Goal: Transaction & Acquisition: Purchase product/service

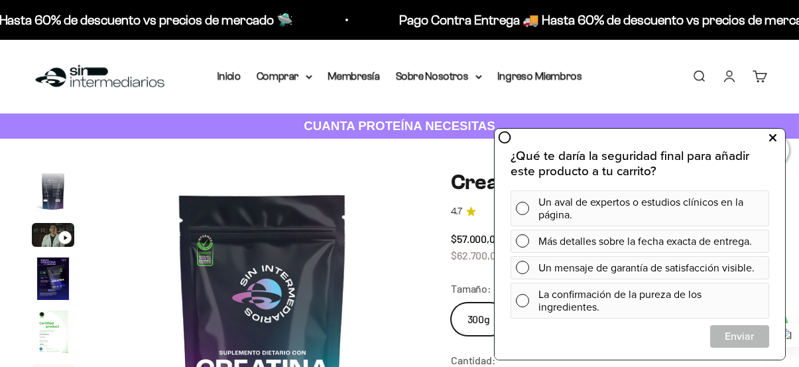
click at [774, 134] on icon at bounding box center [772, 137] width 7 height 17
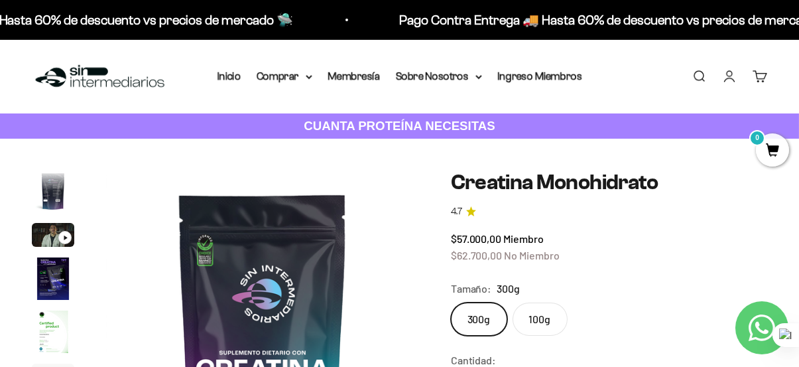
click at [471, 214] on icon "4.7 de 5.0 estrellas" at bounding box center [471, 211] width 10 height 10
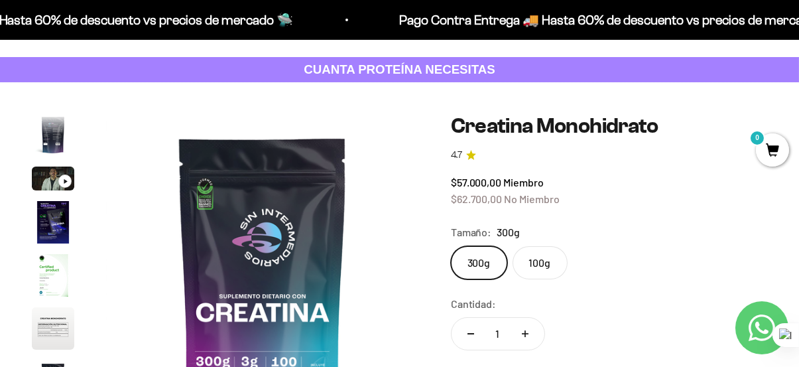
scroll to position [66, 0]
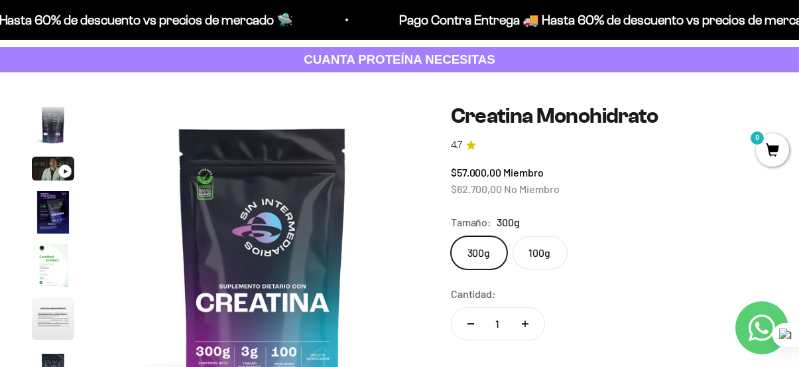
click at [466, 143] on link "4.7" at bounding box center [609, 145] width 316 height 15
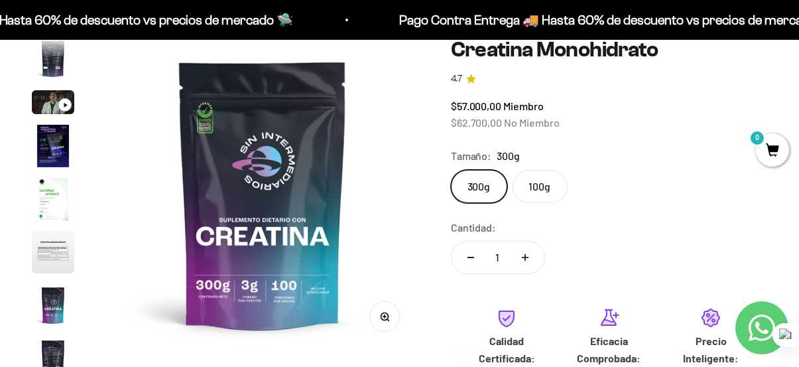
scroll to position [332, 0]
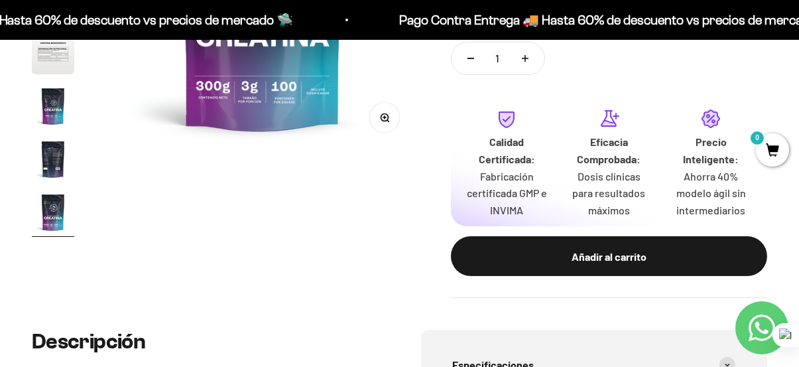
click at [56, 155] on img "Ir al artículo 8" at bounding box center [53, 159] width 42 height 42
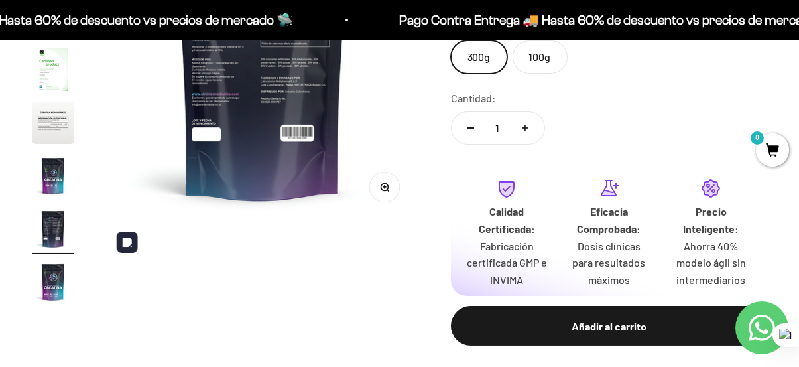
scroll to position [199, 0]
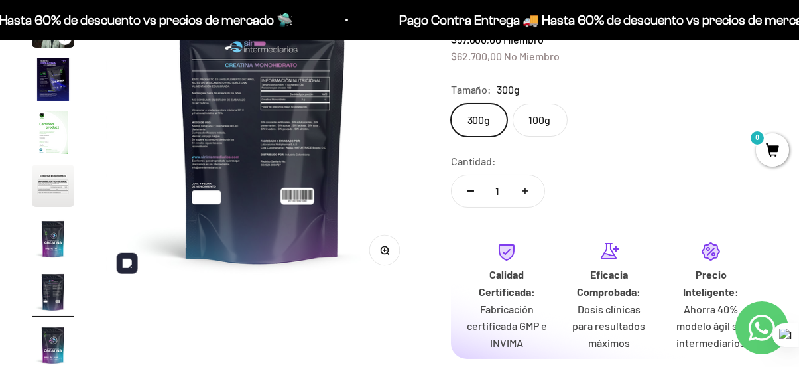
click at [240, 158] on img at bounding box center [262, 127] width 313 height 313
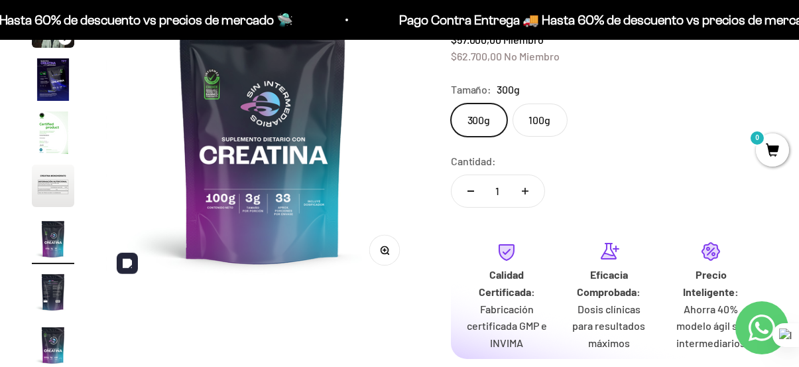
click at [318, 144] on img at bounding box center [262, 127] width 313 height 313
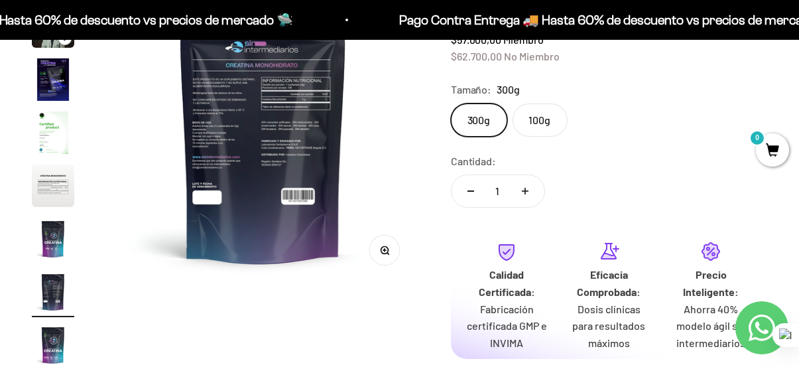
scroll to position [0, 2245]
click at [384, 249] on icon "button" at bounding box center [383, 249] width 3 height 3
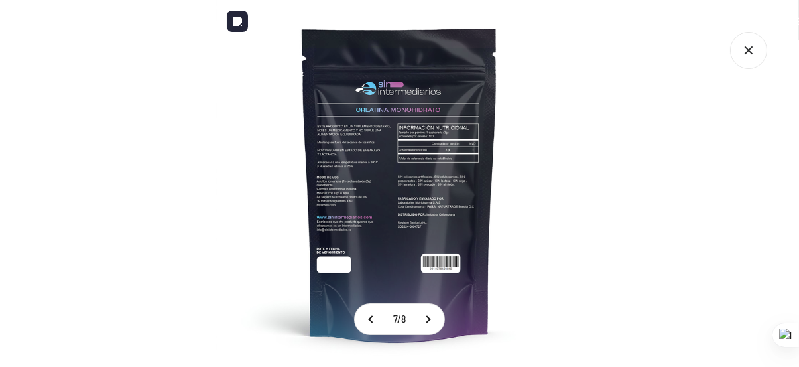
click at [420, 227] on img at bounding box center [399, 183] width 367 height 367
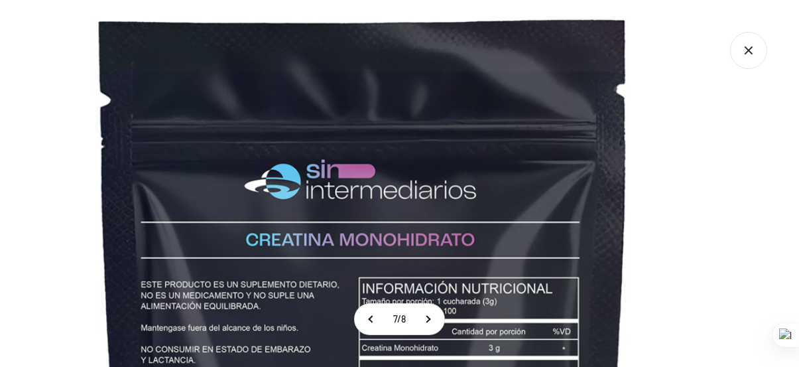
click at [751, 49] on icon "Cerrar galería" at bounding box center [748, 50] width 37 height 37
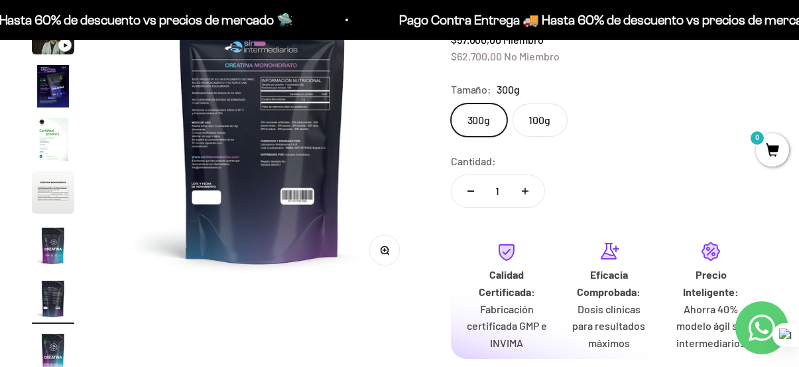
scroll to position [54, 0]
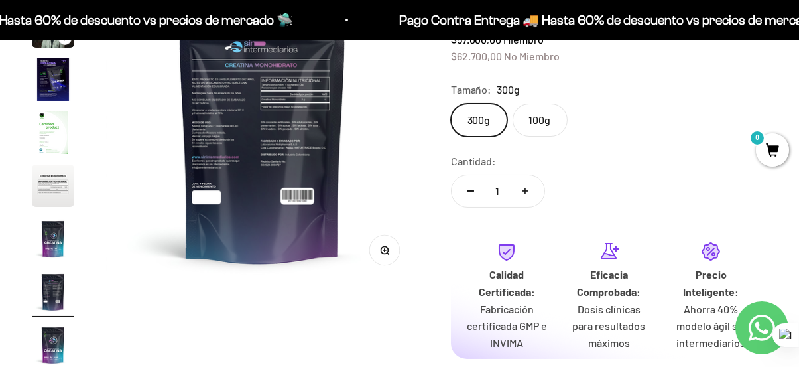
click at [61, 172] on img "Ir al artículo 6" at bounding box center [53, 185] width 42 height 42
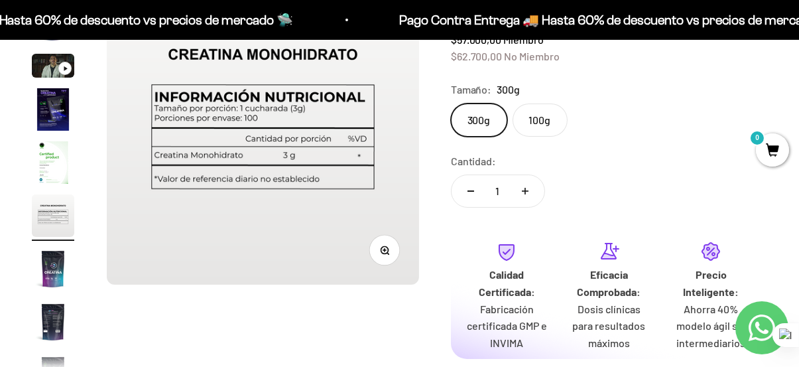
click at [60, 133] on button "Ir al artículo 4" at bounding box center [53, 111] width 42 height 46
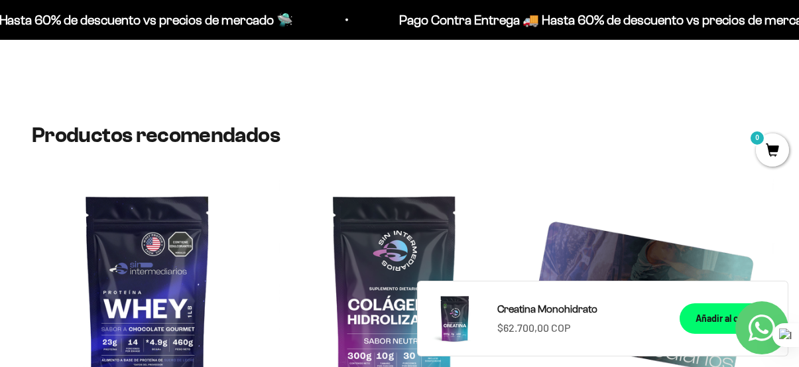
scroll to position [2387, 0]
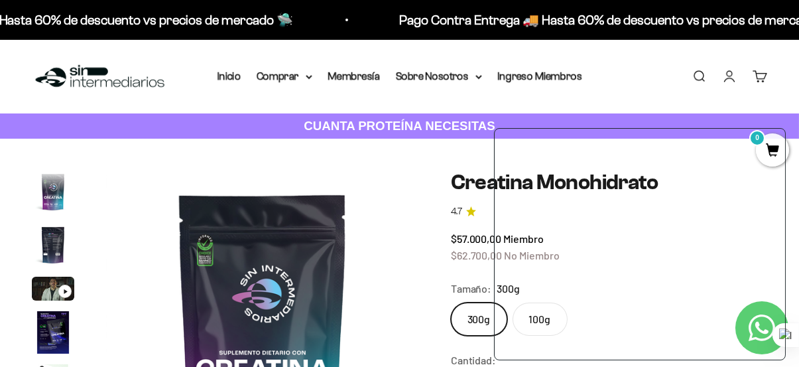
scroll to position [54, 0]
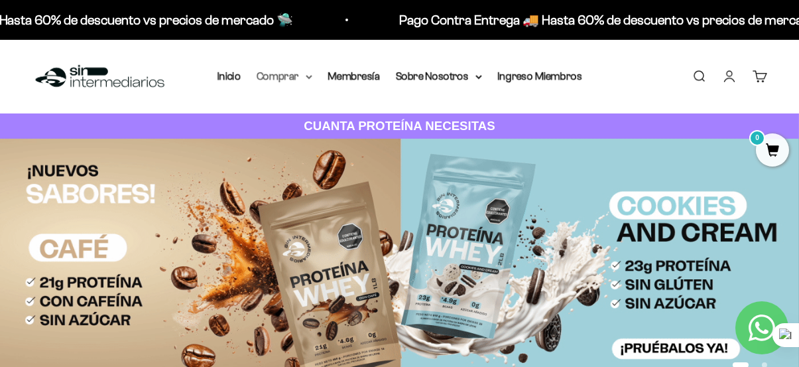
click at [290, 79] on summary "Comprar" at bounding box center [285, 76] width 56 height 17
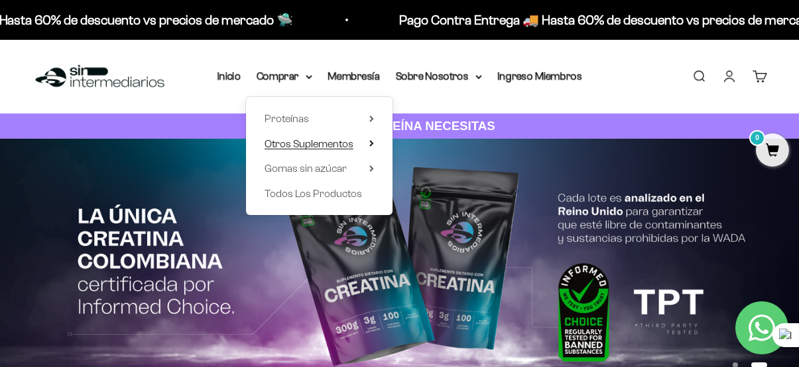
click at [370, 144] on icon at bounding box center [371, 143] width 5 height 7
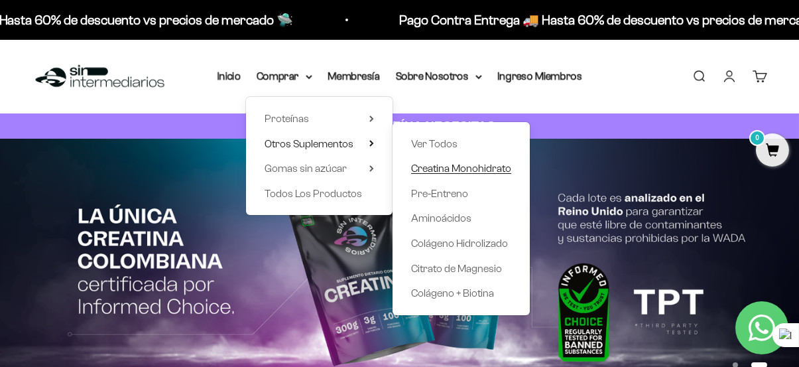
click at [442, 166] on span "Creatina Monohidrato" at bounding box center [461, 167] width 100 height 11
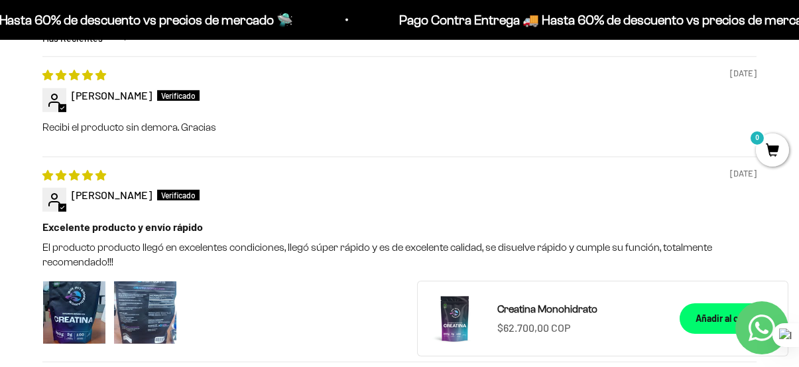
scroll to position [1260, 0]
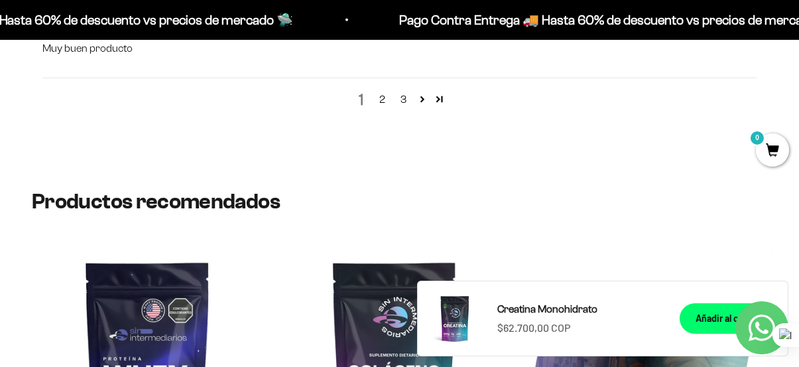
click at [403, 97] on link "3" at bounding box center [403, 100] width 21 height 16
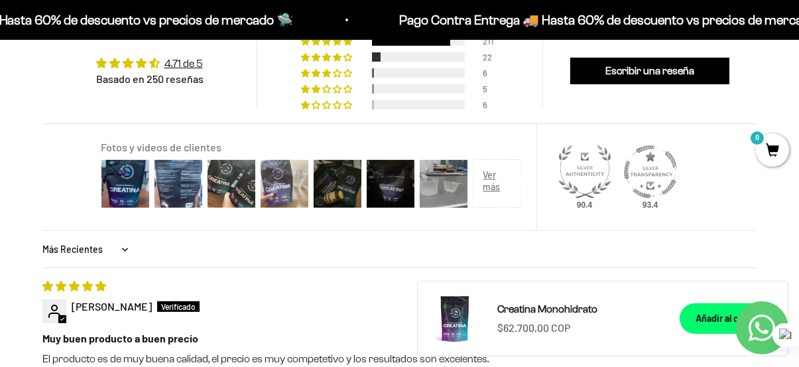
scroll to position [869, 0]
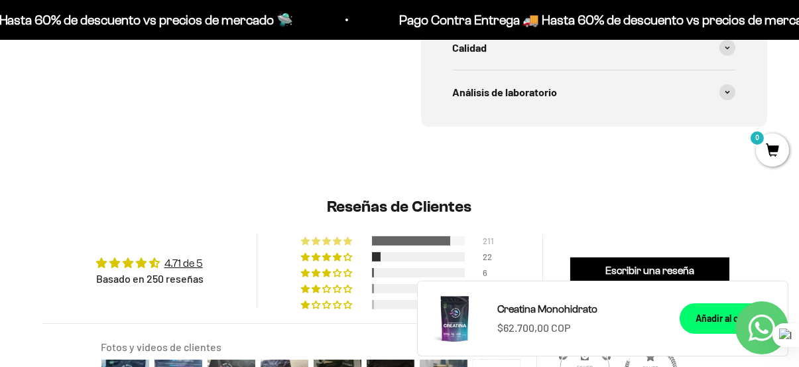
click at [430, 241] on div at bounding box center [411, 240] width 78 height 9
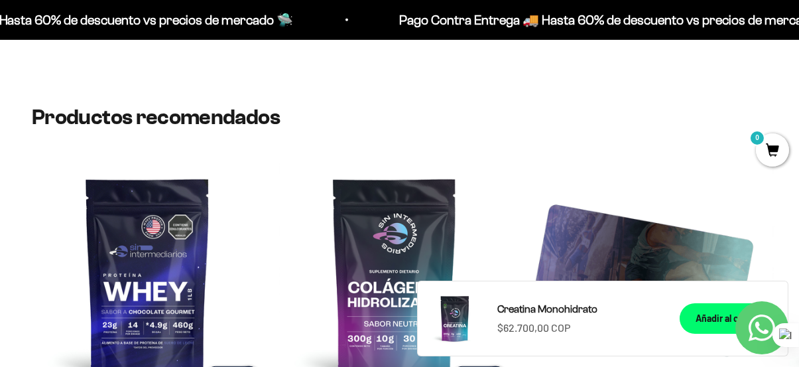
scroll to position [0, 0]
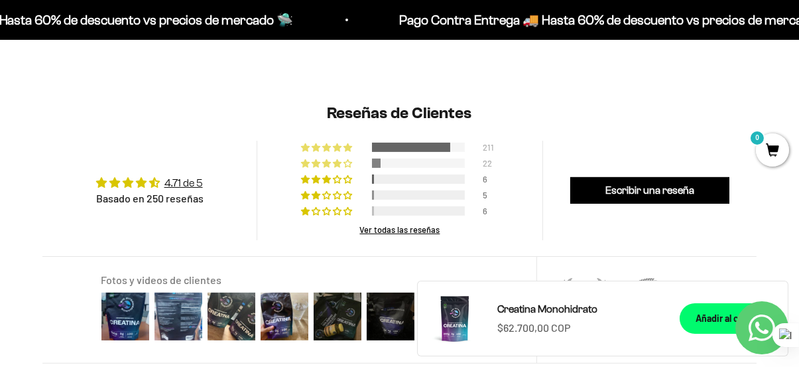
click at [403, 162] on div at bounding box center [418, 162] width 93 height 9
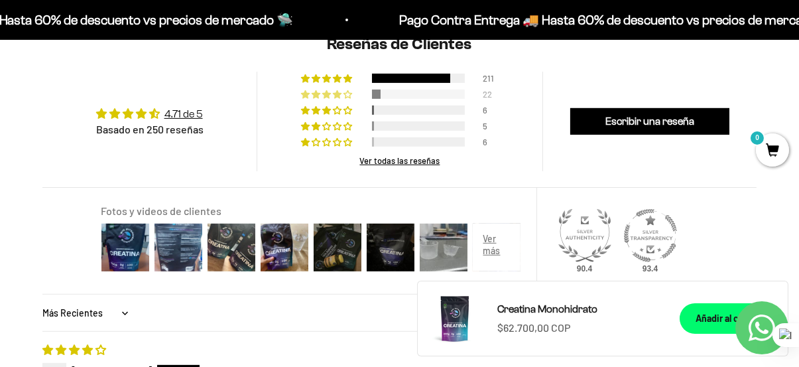
scroll to position [963, 0]
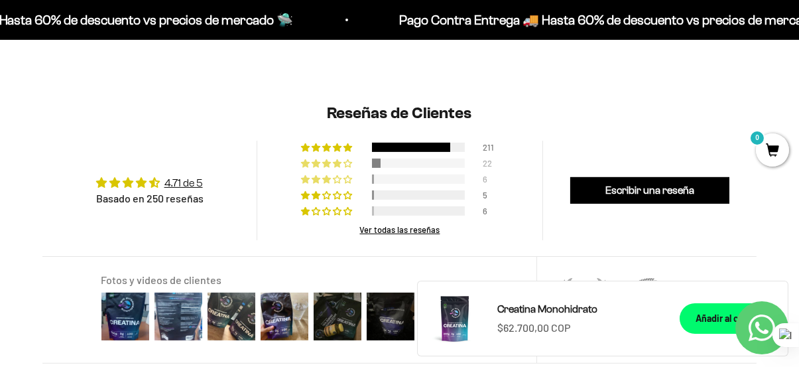
click at [411, 178] on div at bounding box center [418, 178] width 93 height 9
click at [397, 194] on div at bounding box center [418, 194] width 93 height 9
click at [410, 207] on div at bounding box center [418, 210] width 93 height 9
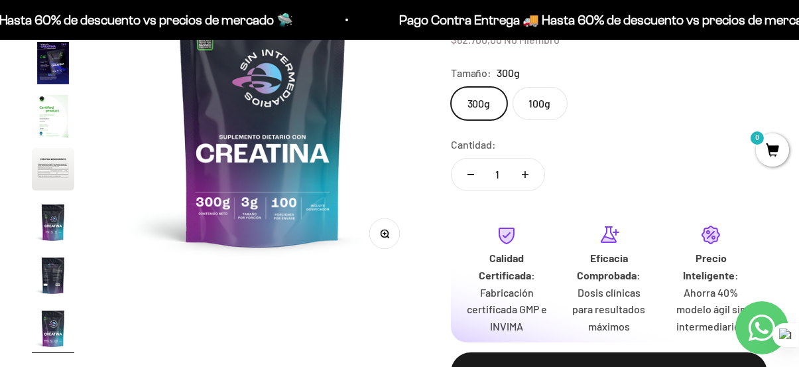
scroll to position [133, 0]
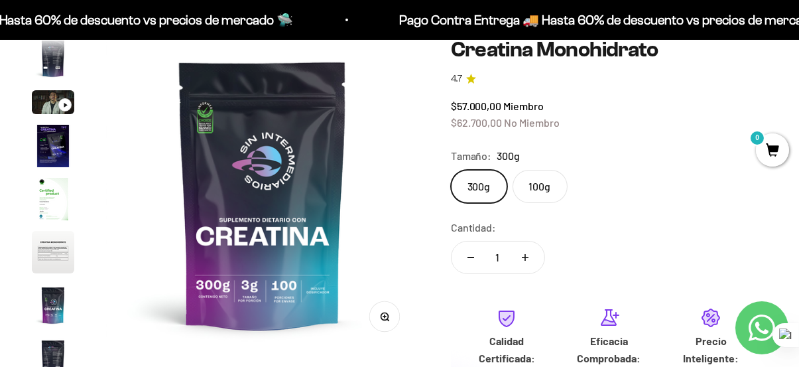
click at [530, 189] on label "100g" at bounding box center [540, 186] width 55 height 33
click at [451, 170] on input "100g" at bounding box center [450, 169] width 1 height 1
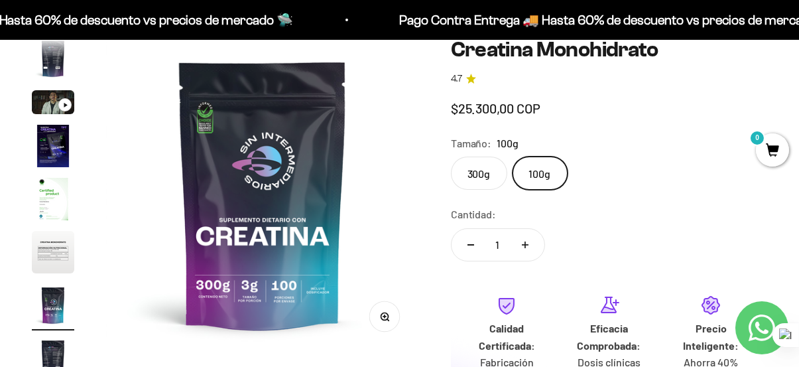
scroll to position [0, 1924]
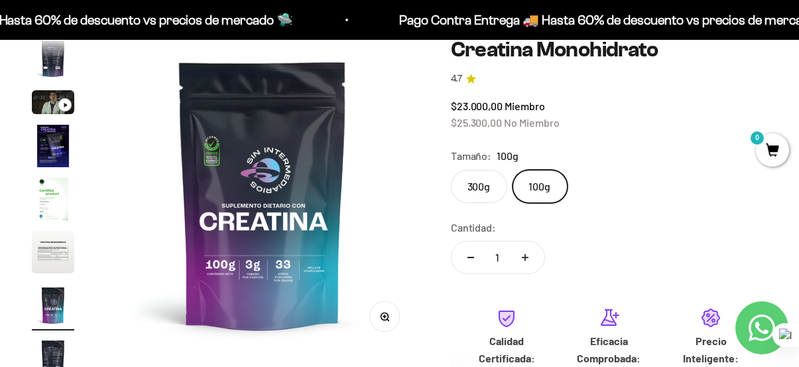
click at [486, 182] on label "300g" at bounding box center [479, 186] width 56 height 33
click at [451, 170] on input "300g" at bounding box center [450, 169] width 1 height 1
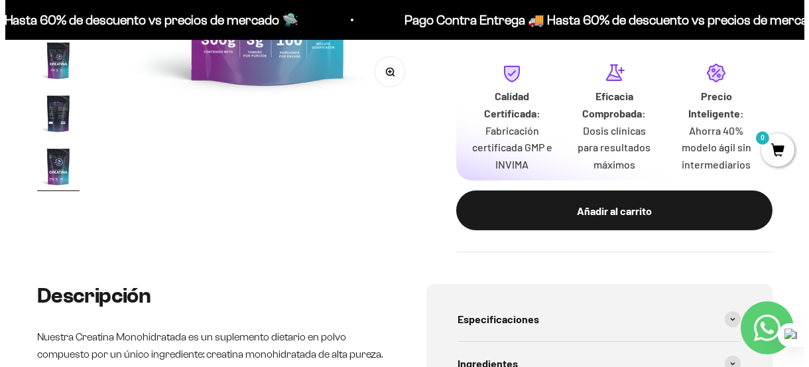
scroll to position [398, 0]
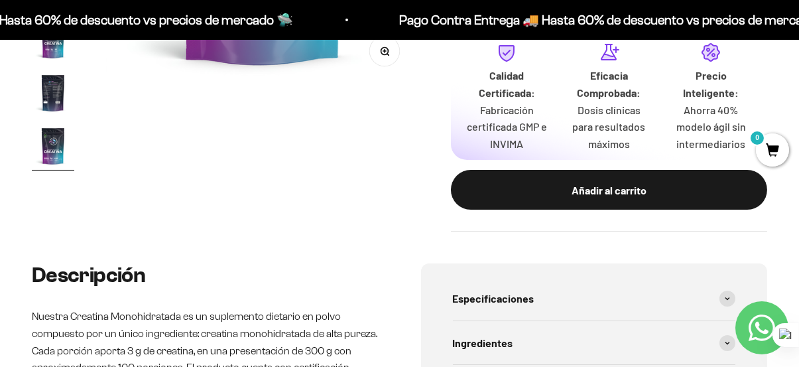
click at [624, 183] on div "Añadir al carrito" at bounding box center [608, 190] width 263 height 17
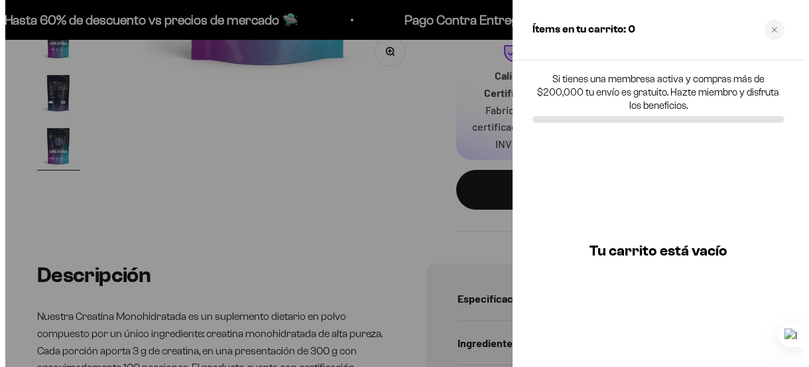
scroll to position [0, 2609]
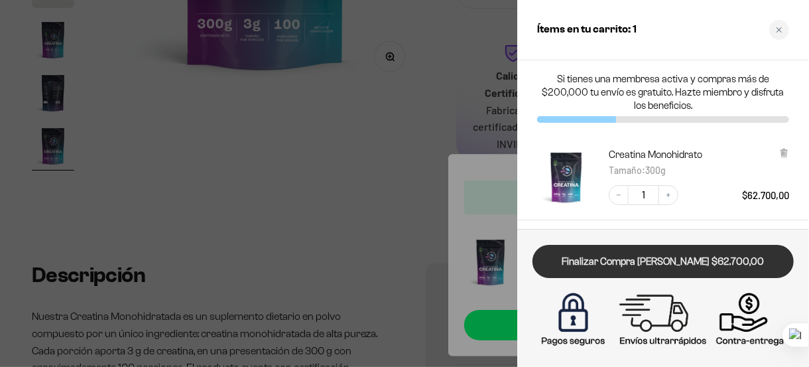
click at [729, 261] on link "Finalizar Compra [PERSON_NAME] $62.700,00" at bounding box center [663, 262] width 261 height 34
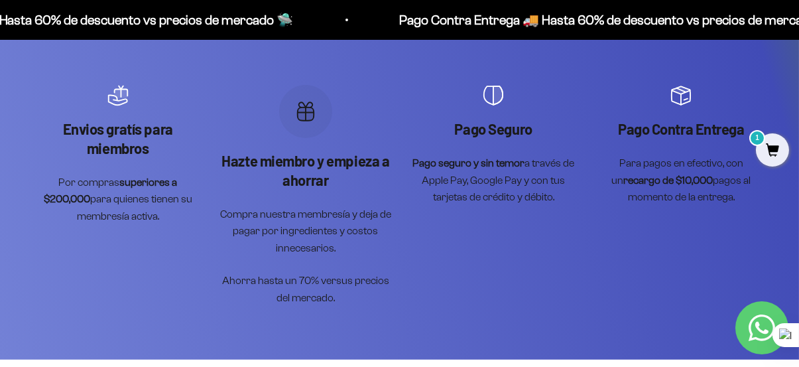
scroll to position [663, 0]
